Goal: Information Seeking & Learning: Learn about a topic

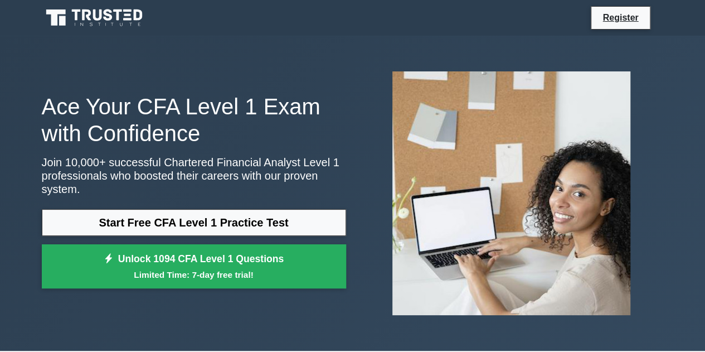
click at [252, 300] on div "Ace Your CFA Level 1 Exam with Confidence Join 10,000+ successful Chartered Fin…" at bounding box center [353, 193] width 636 height 262
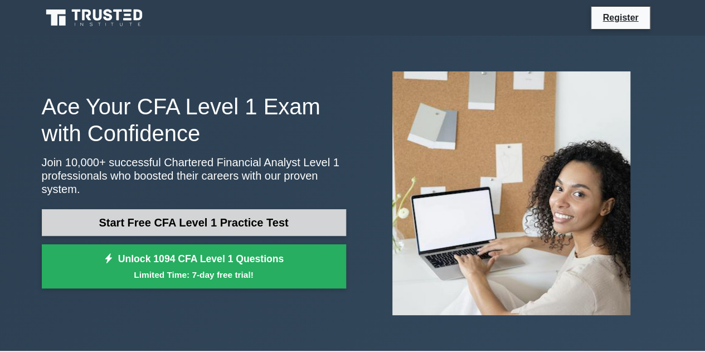
click at [260, 216] on link "Start Free CFA Level 1 Practice Test" at bounding box center [194, 222] width 304 height 27
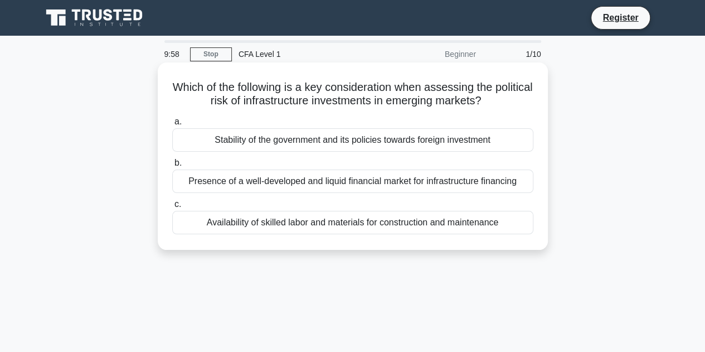
drag, startPoint x: 224, startPoint y: 76, endPoint x: 547, endPoint y: 108, distance: 324.5
click at [547, 108] on div "Which of the following is a key consideration when assessing the political risk…" at bounding box center [353, 155] width 390 height 187
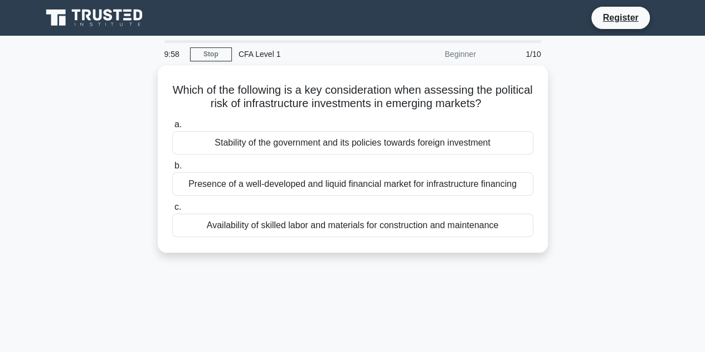
click at [551, 121] on div "Which of the following is a key consideration when assessing the political risk…" at bounding box center [353, 165] width 636 height 201
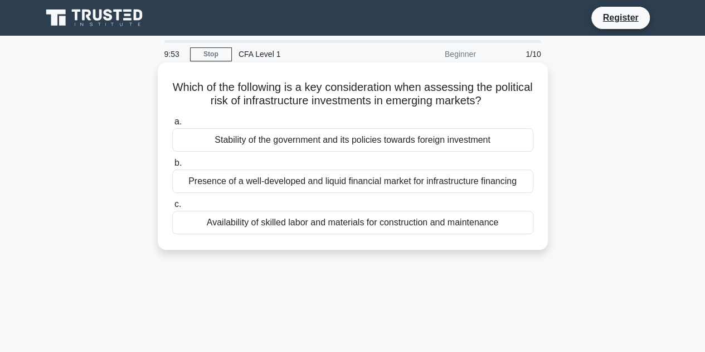
drag, startPoint x: 459, startPoint y: 86, endPoint x: 523, endPoint y: 106, distance: 67.2
click at [520, 104] on h5 "Which of the following is a key consideration when assessing the political risk…" at bounding box center [353, 94] width 364 height 28
click at [524, 111] on div "Which of the following is a key consideration when assessing the political risk…" at bounding box center [352, 156] width 381 height 178
